Goal: Find specific page/section: Find specific page/section

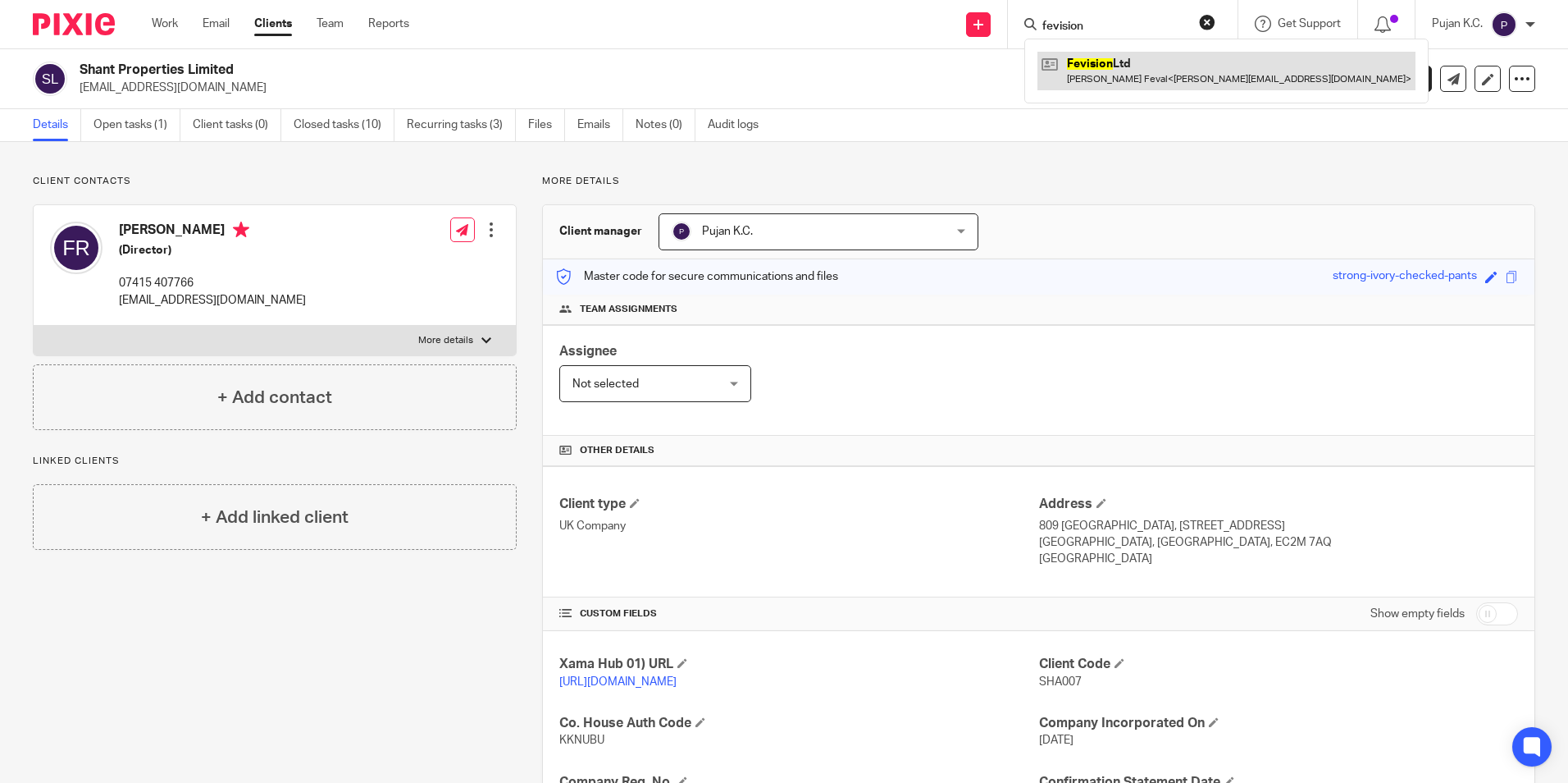
type input "fevision"
click at [1105, 81] on link at bounding box center [1226, 70] width 378 height 38
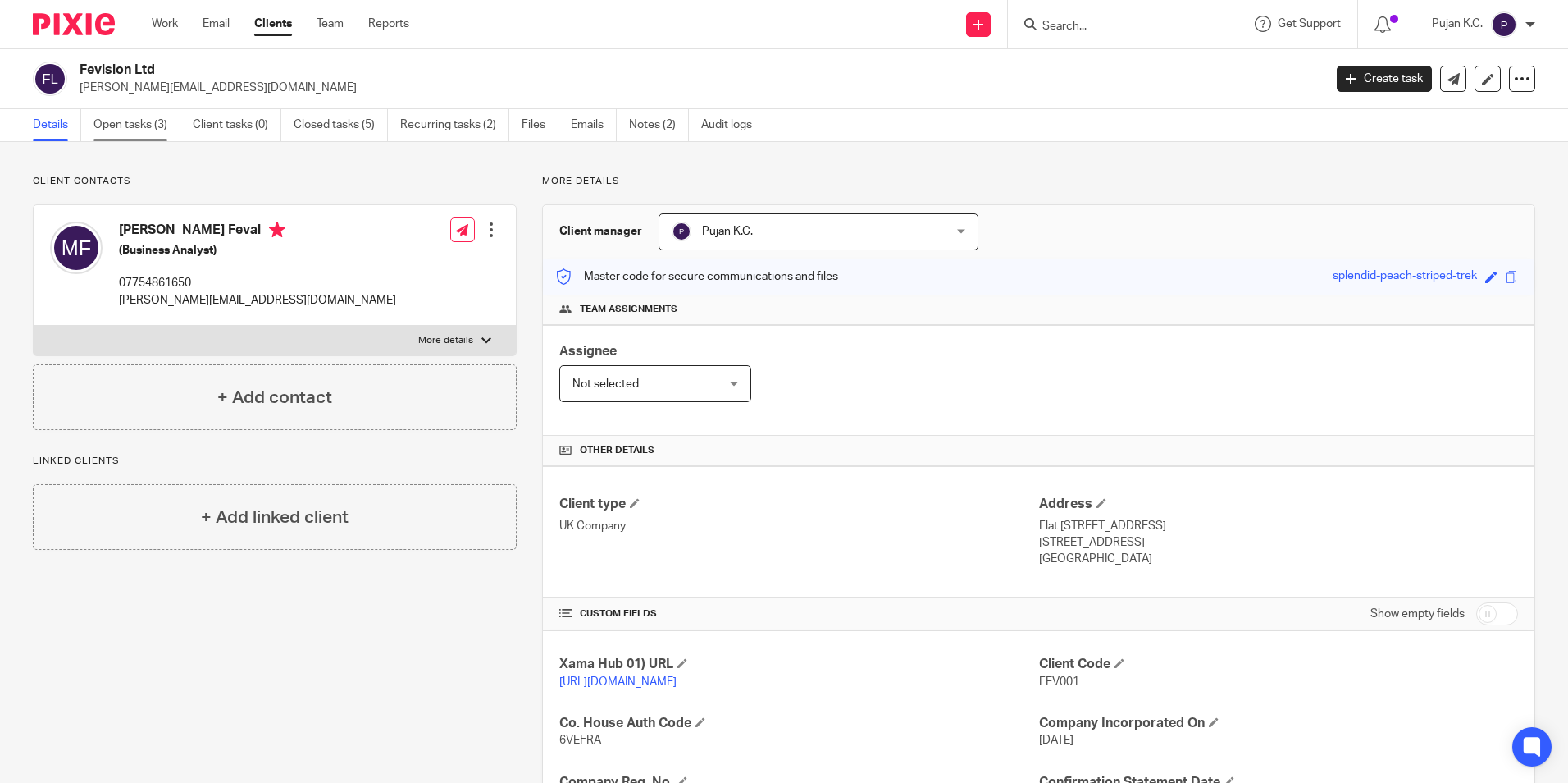
click at [112, 117] on link "Open tasks (3)" at bounding box center [137, 125] width 87 height 32
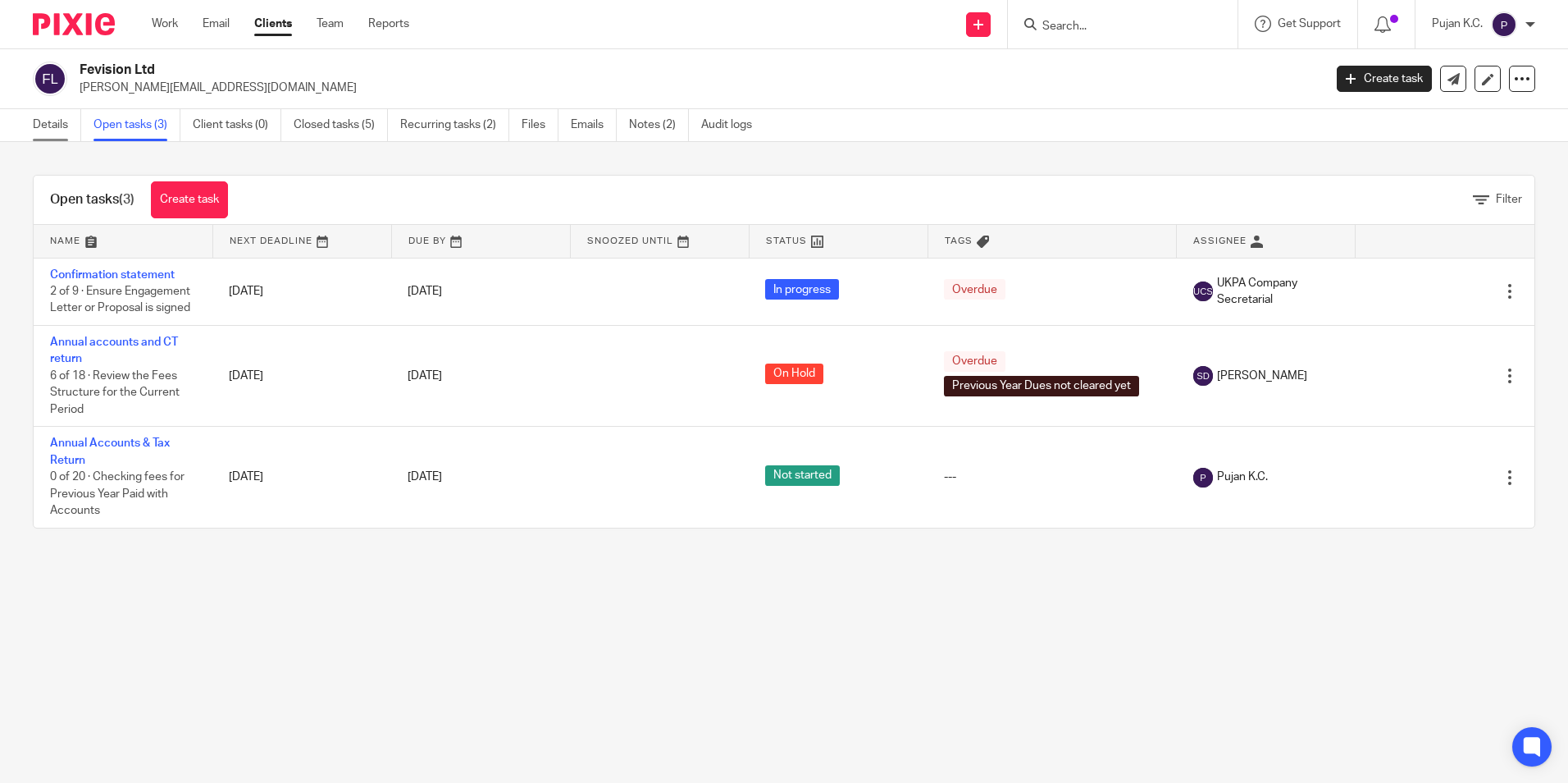
click at [54, 129] on link "Details" at bounding box center [57, 125] width 49 height 32
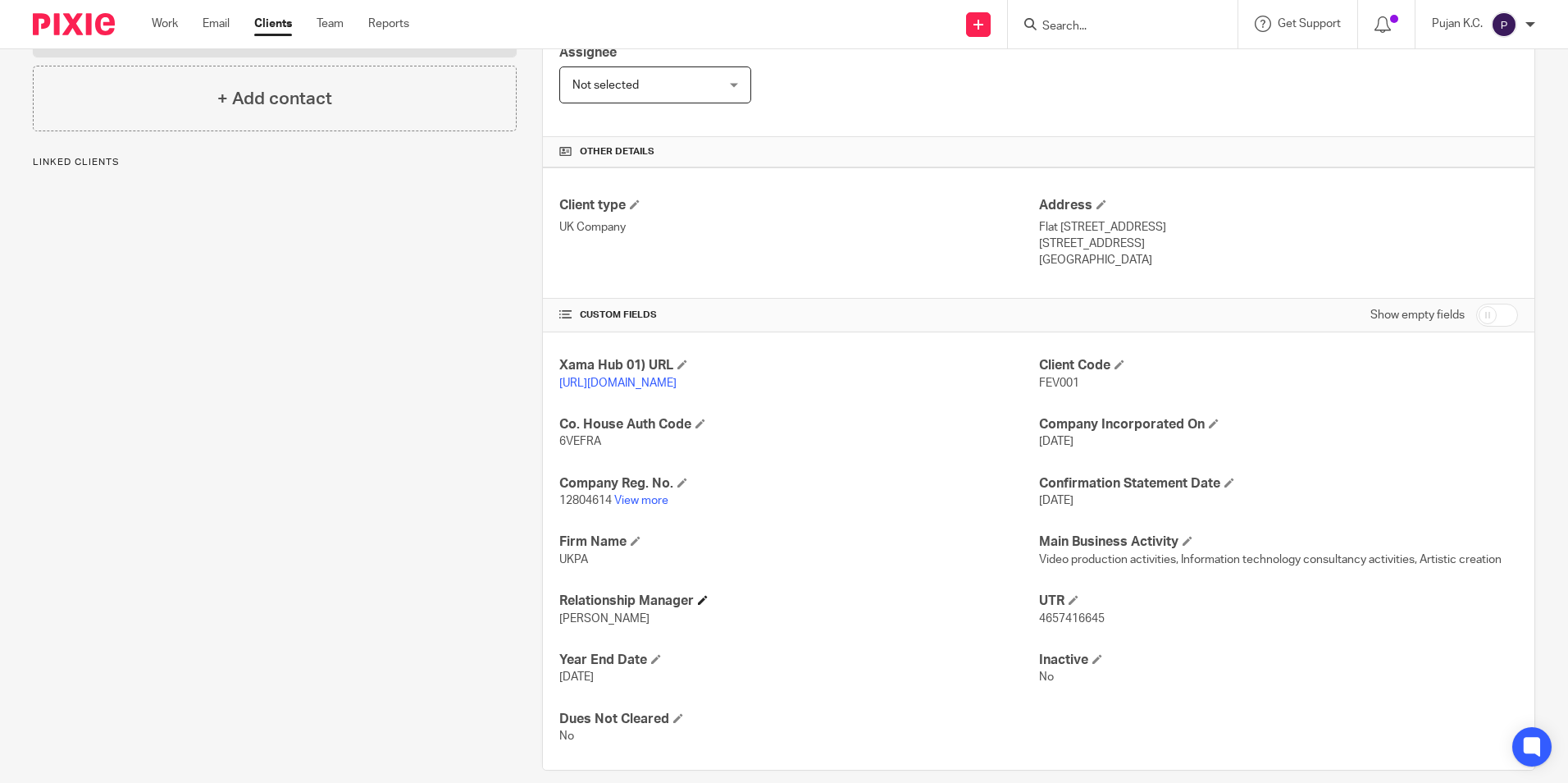
scroll to position [328, 0]
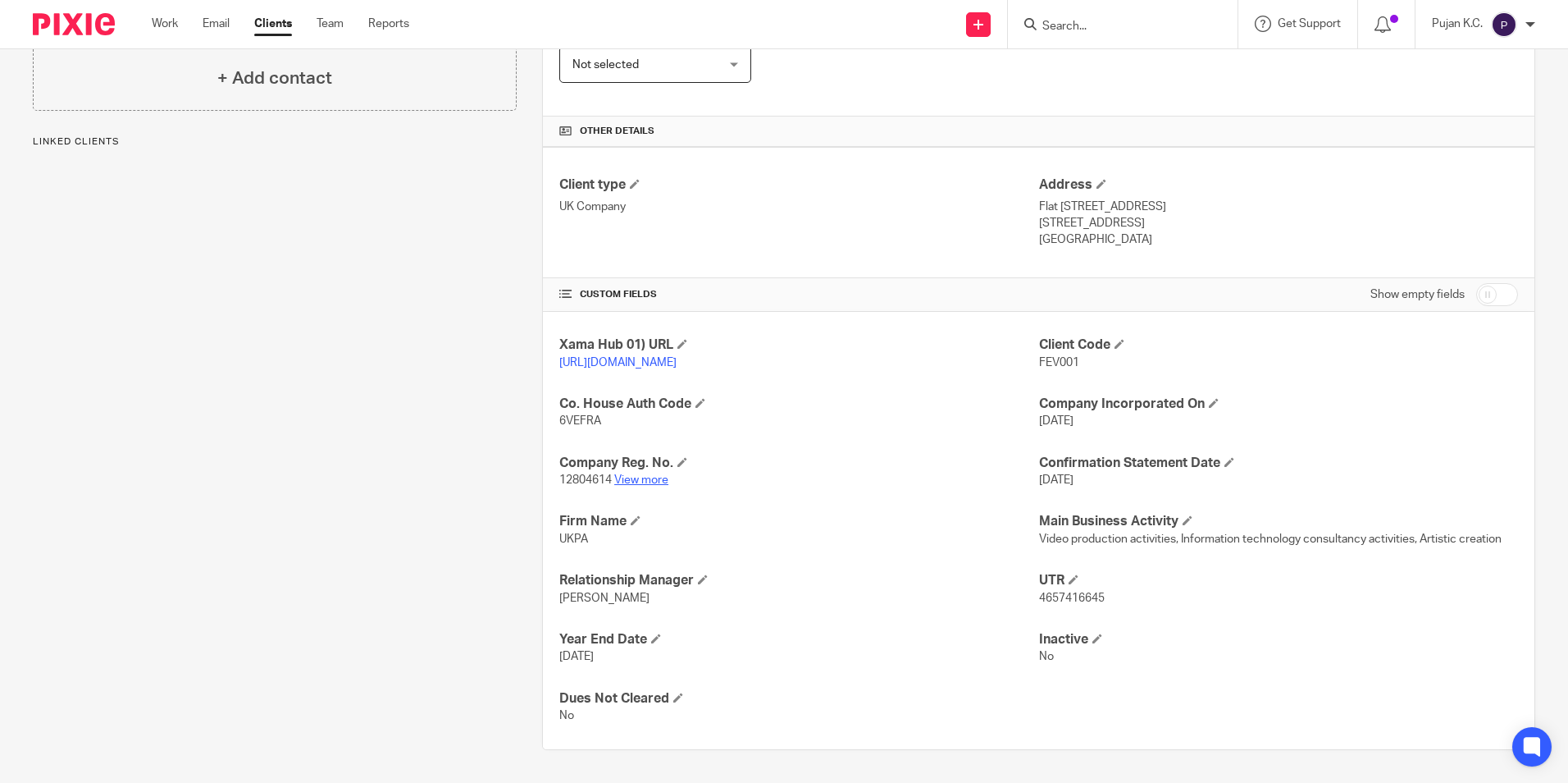
click at [651, 486] on link "View more" at bounding box center [641, 480] width 54 height 12
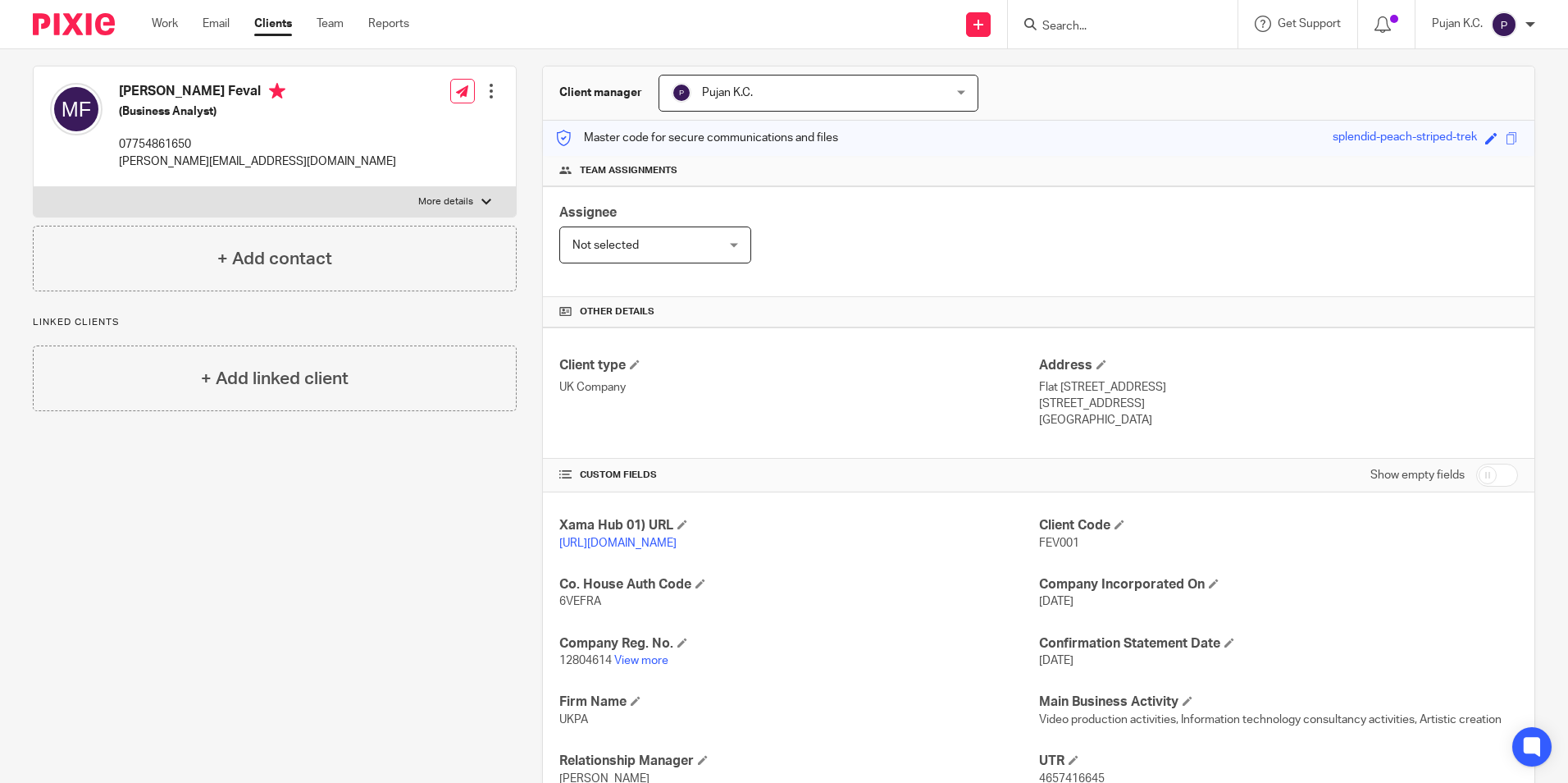
scroll to position [0, 0]
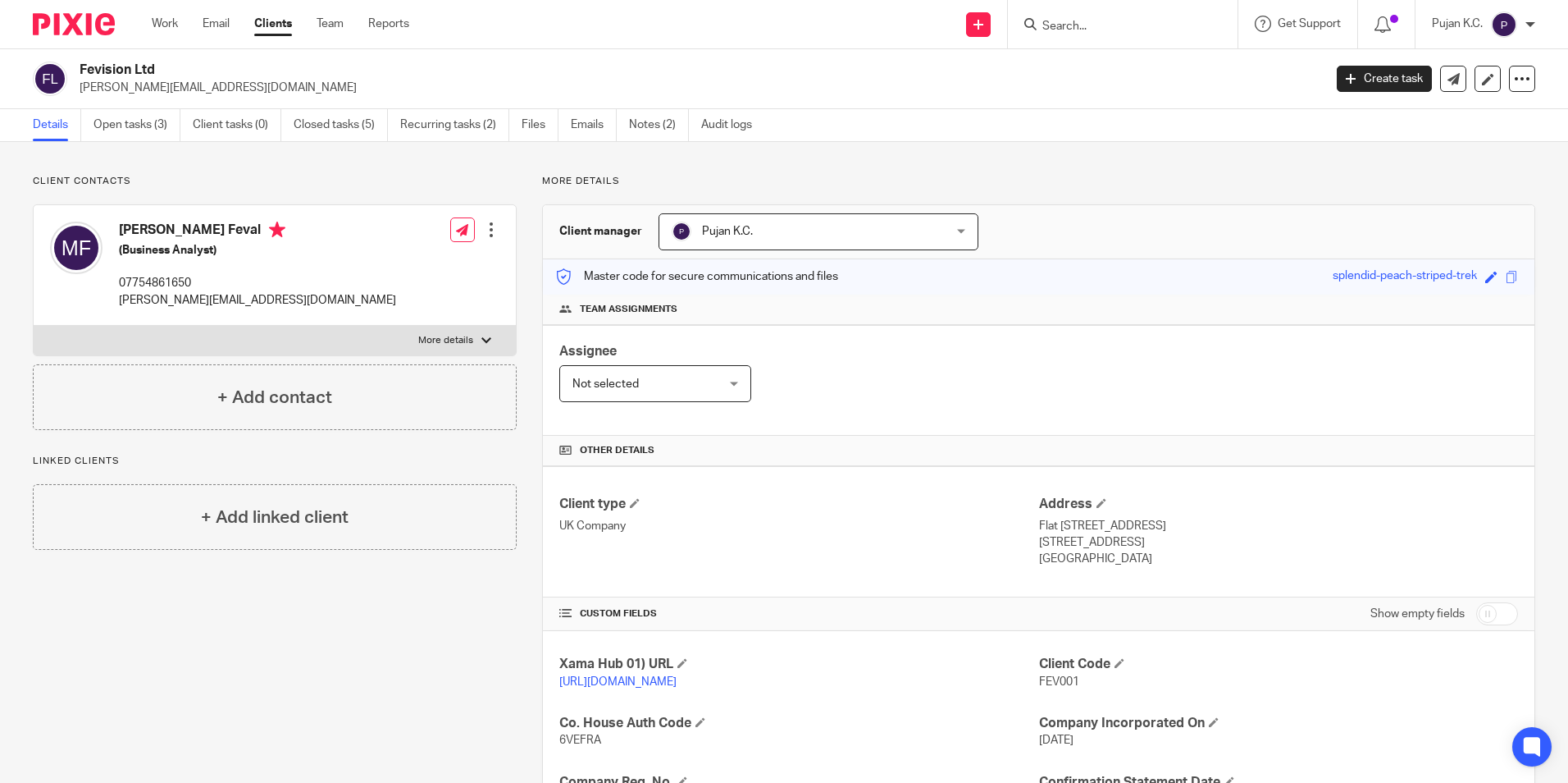
click at [1114, 28] on input "Search" at bounding box center [1113, 27] width 148 height 15
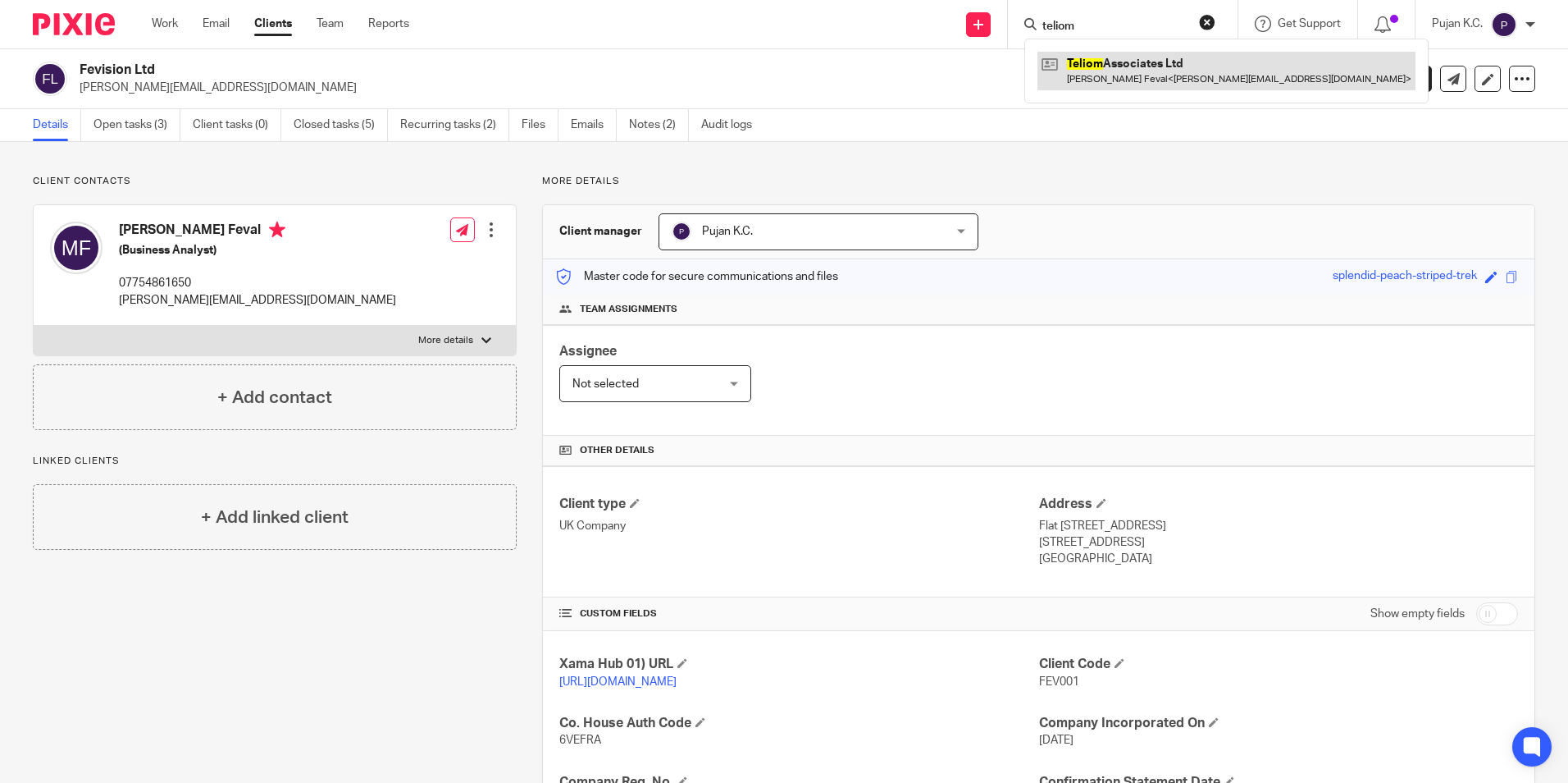
type input "teliom"
click at [1118, 82] on link at bounding box center [1226, 70] width 378 height 38
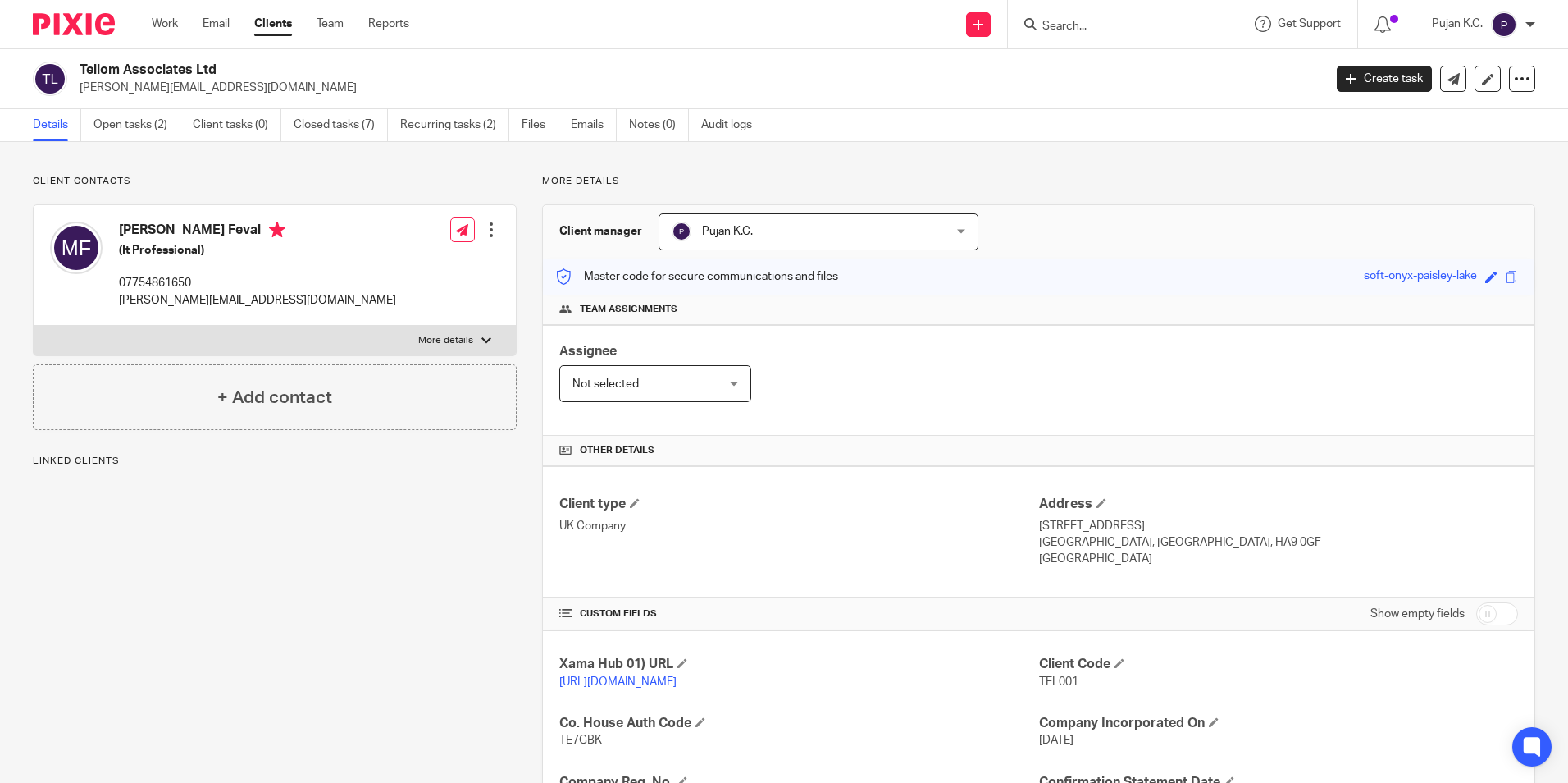
scroll to position [82, 0]
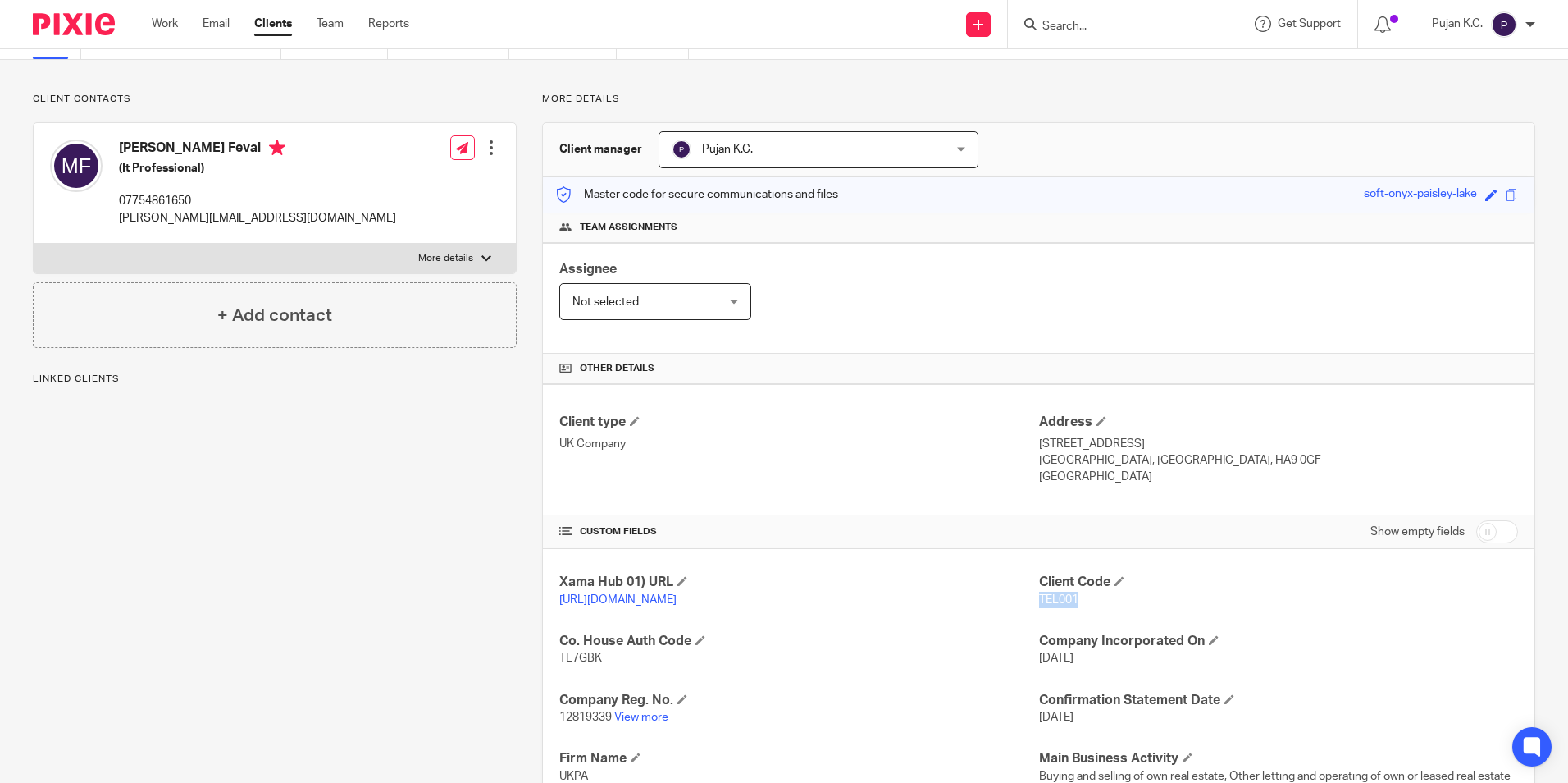
drag, startPoint x: 1032, startPoint y: 601, endPoint x: 1073, endPoint y: 599, distance: 41.0
click at [1073, 599] on p "TEL001" at bounding box center [1278, 600] width 479 height 17
copy span "TEL001"
